Goal: Find specific page/section: Find specific page/section

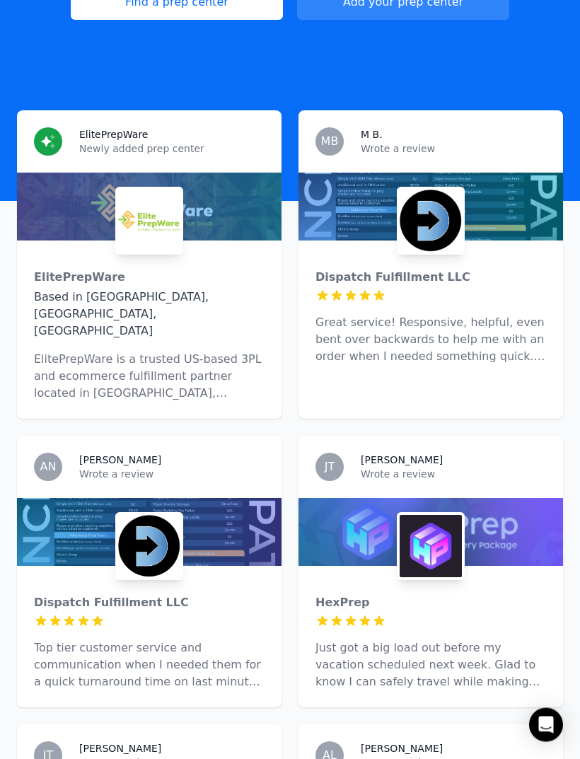
scroll to position [-46, 0]
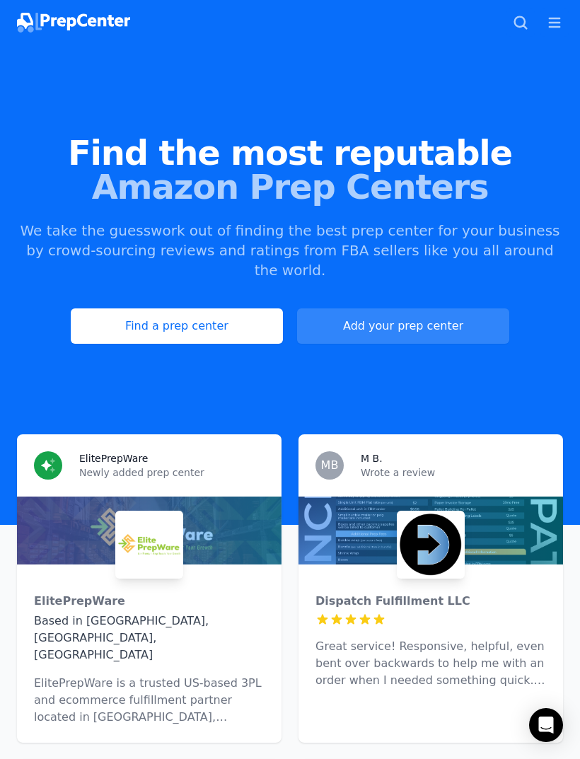
click at [518, 21] on icon "button" at bounding box center [520, 22] width 17 height 17
click at [517, 13] on button "Search prep centers ⌘ K" at bounding box center [520, 22] width 28 height 28
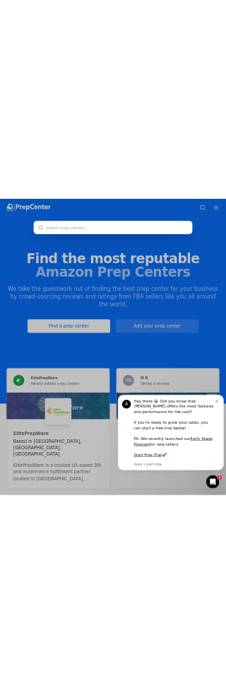
scroll to position [0, 0]
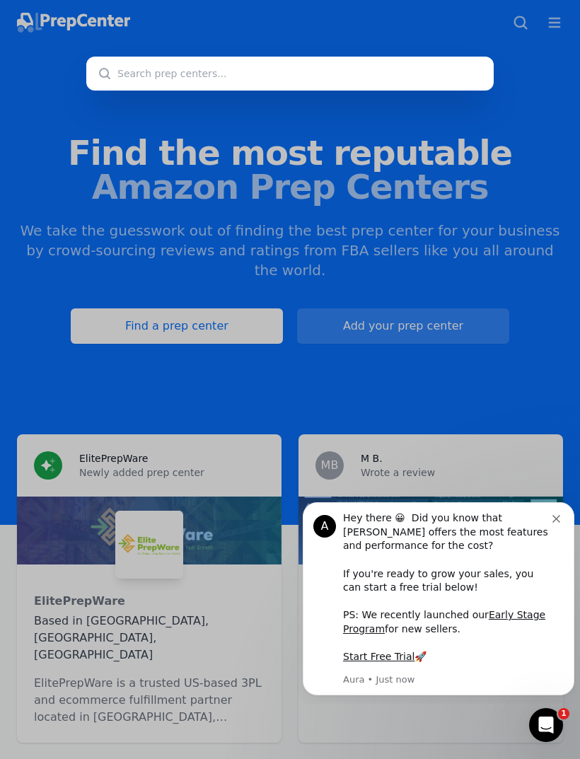
click at [411, 72] on input "text" at bounding box center [289, 74] width 407 height 34
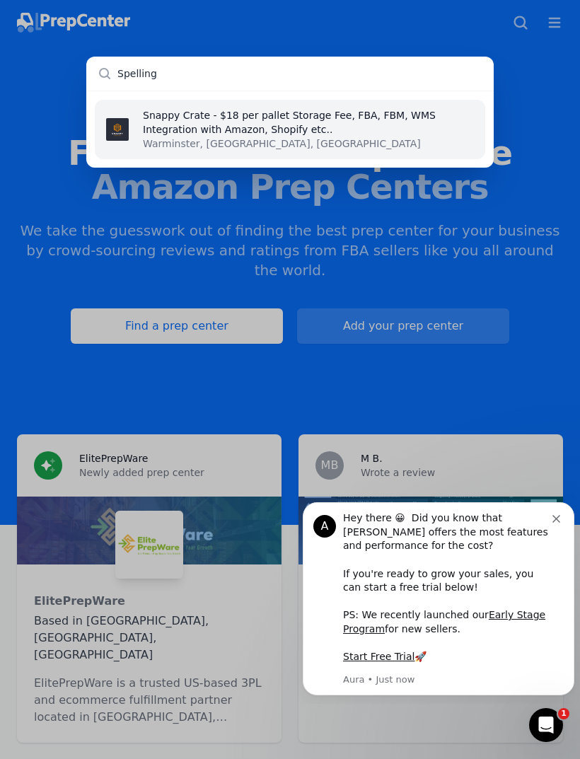
type input "Spelling"
click at [512, 189] on div "Snappy Crate - $18 per pallet Storage Fee, FBA, FBM, WMS Integration with Amazo…" at bounding box center [290, 379] width 580 height 759
